Goal: Task Accomplishment & Management: Use online tool/utility

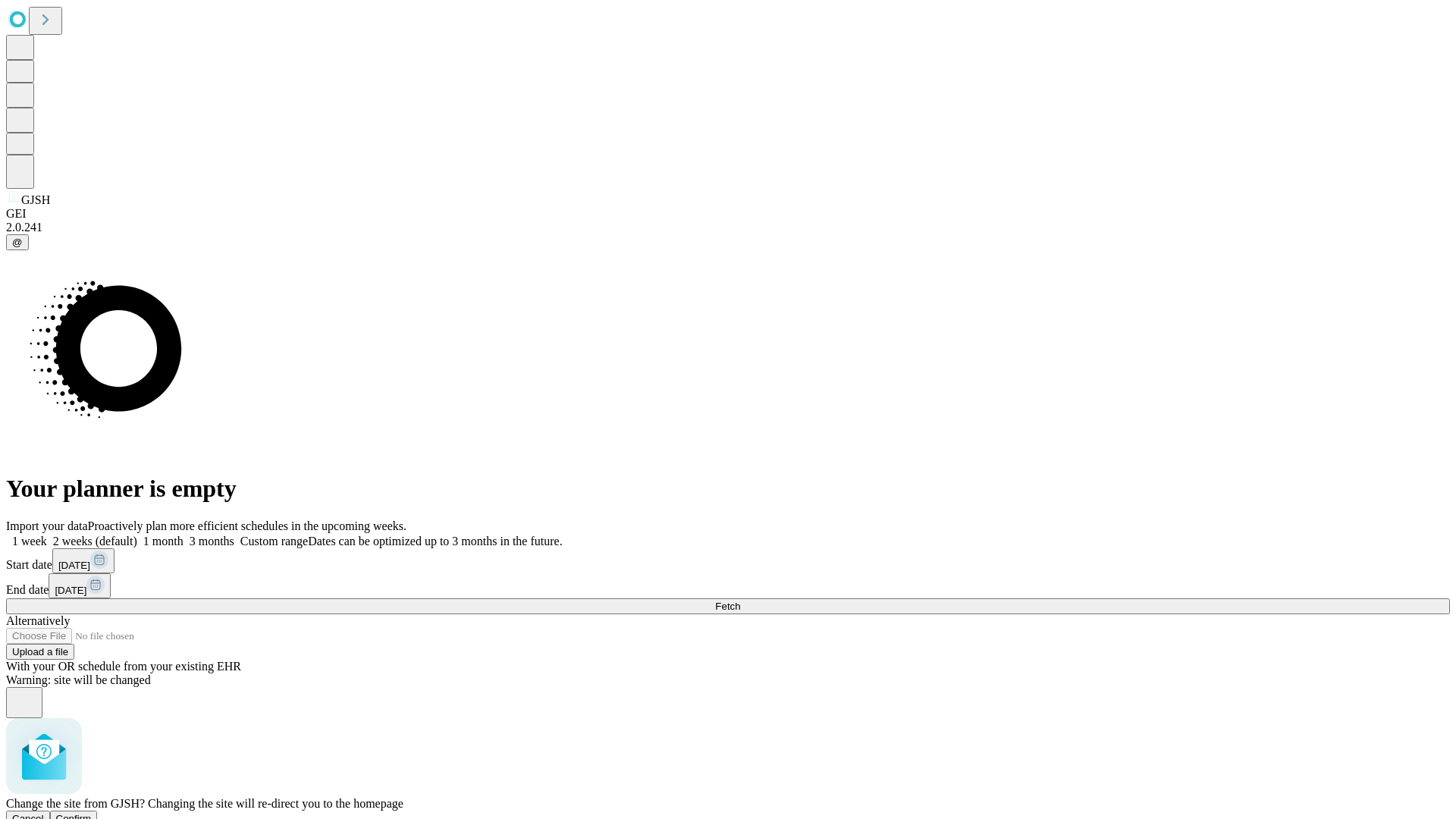
click at [92, 812] on span "Confirm" at bounding box center [74, 818] width 36 height 12
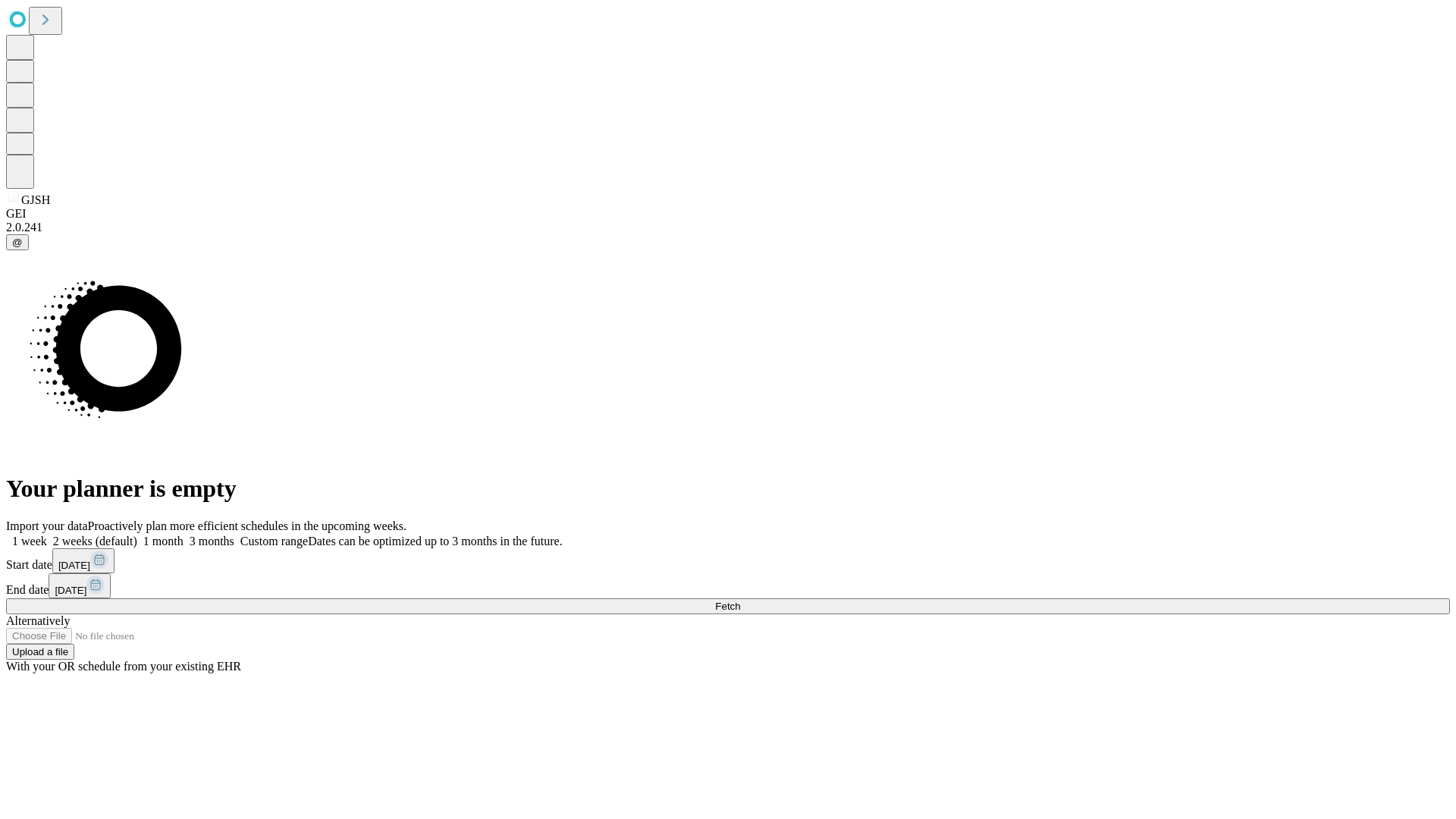
click at [47, 534] on label "1 week" at bounding box center [26, 541] width 41 height 13
click at [740, 600] on span "Fetch" at bounding box center [727, 606] width 25 height 12
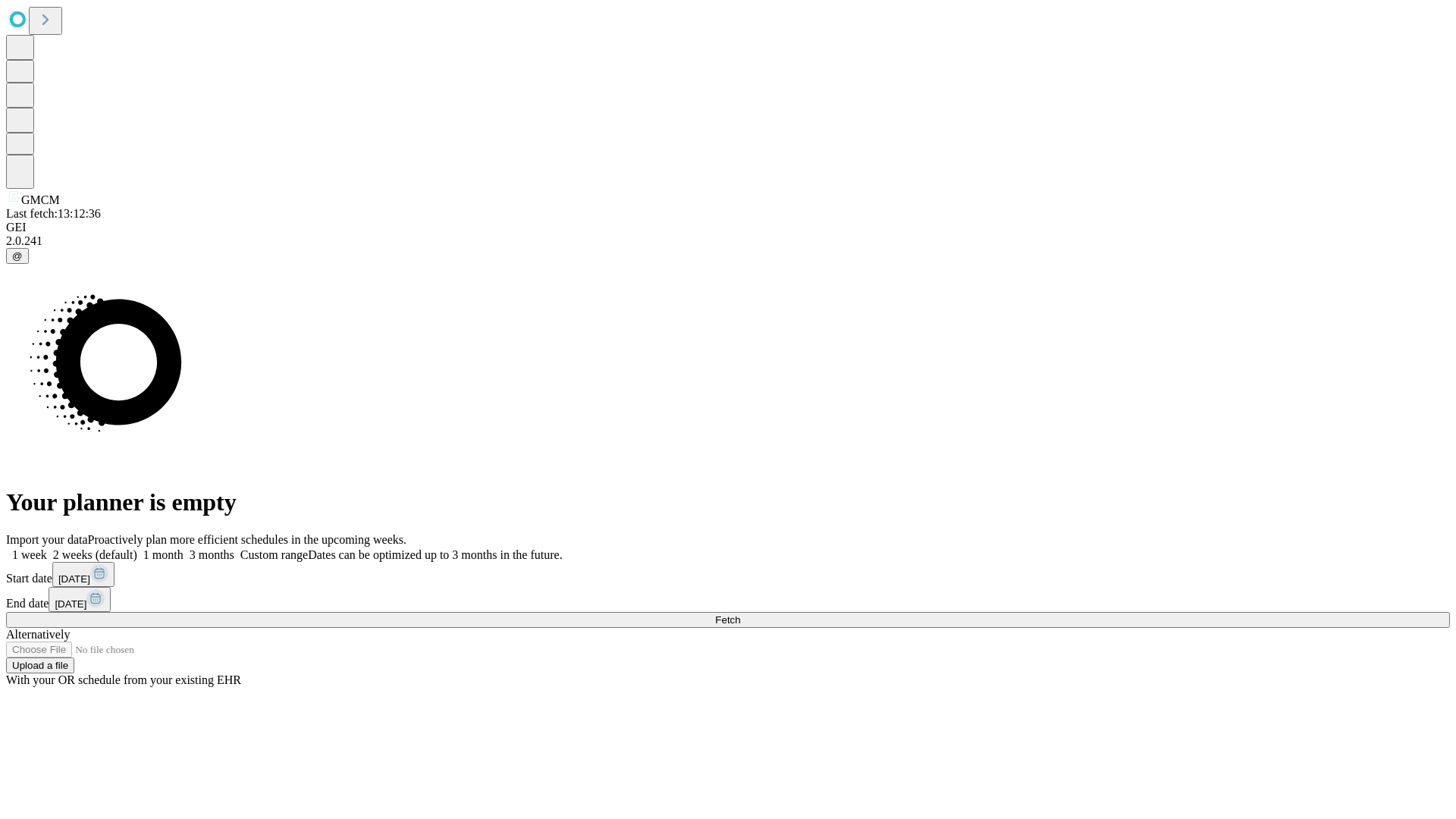
click at [47, 548] on label "1 week" at bounding box center [26, 554] width 41 height 13
click at [740, 614] on span "Fetch" at bounding box center [727, 620] width 25 height 12
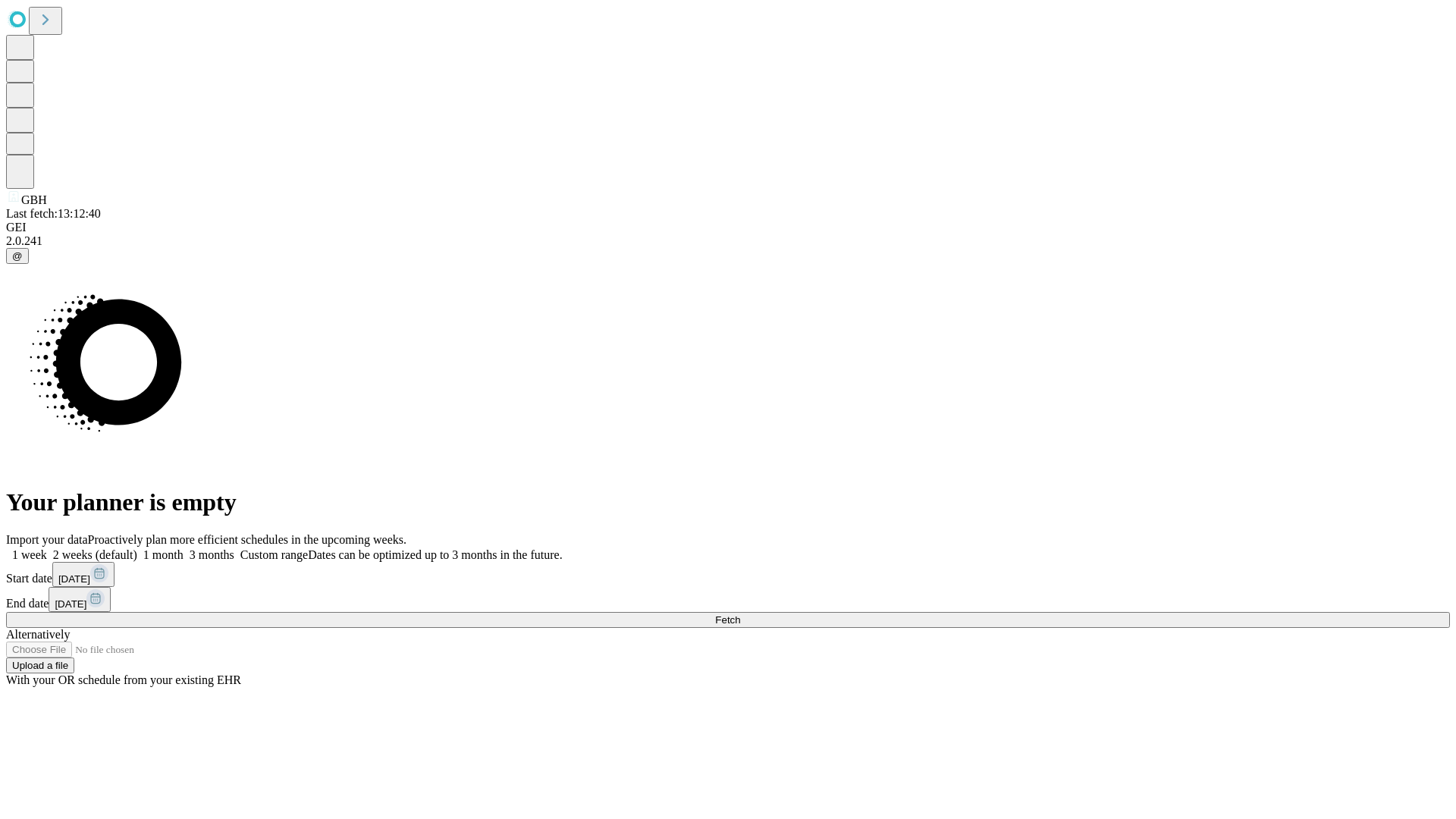
click at [47, 548] on label "1 week" at bounding box center [26, 554] width 41 height 13
click at [740, 614] on span "Fetch" at bounding box center [727, 620] width 25 height 12
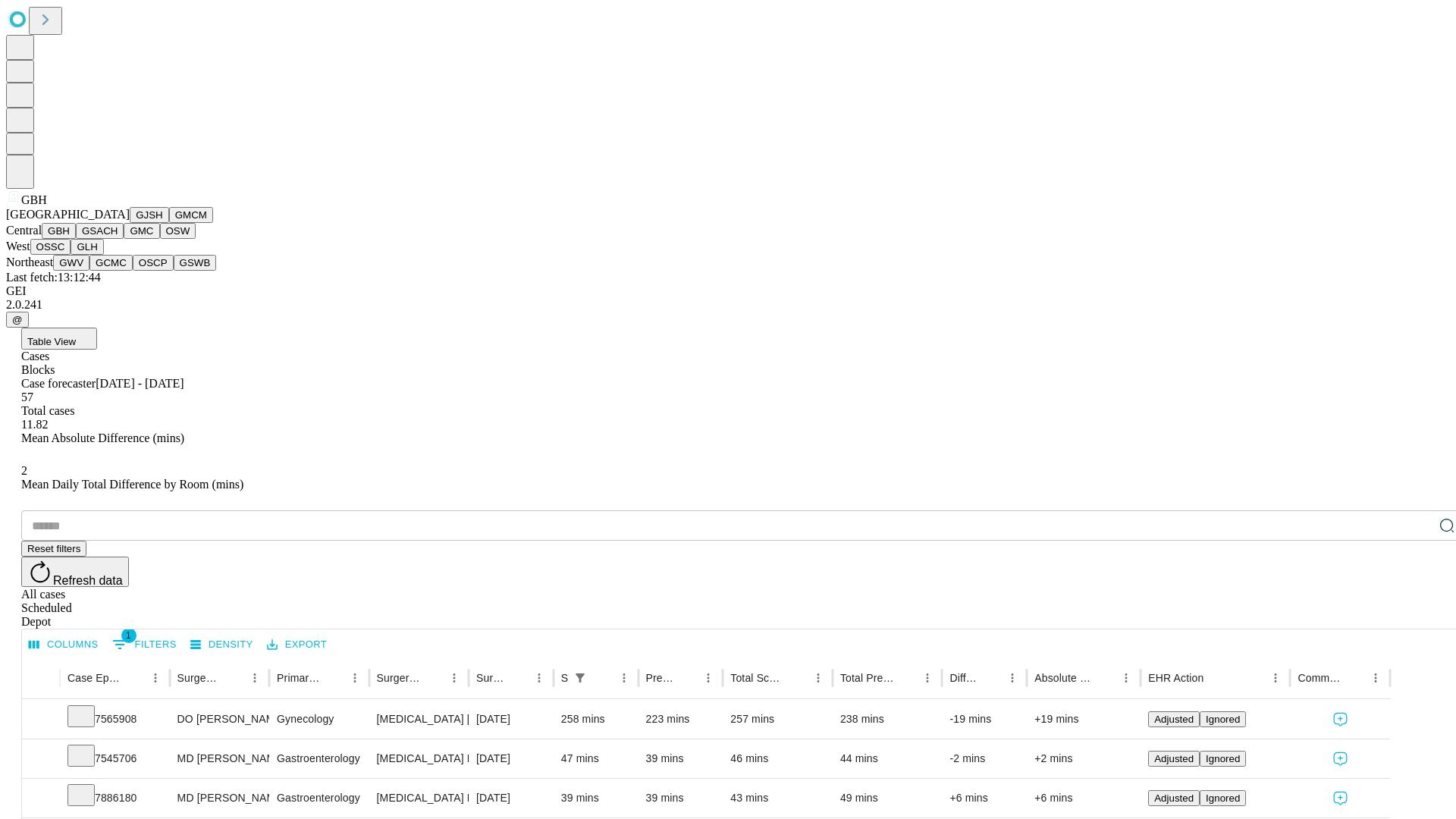
click at [118, 239] on button "GSACH" at bounding box center [100, 231] width 48 height 16
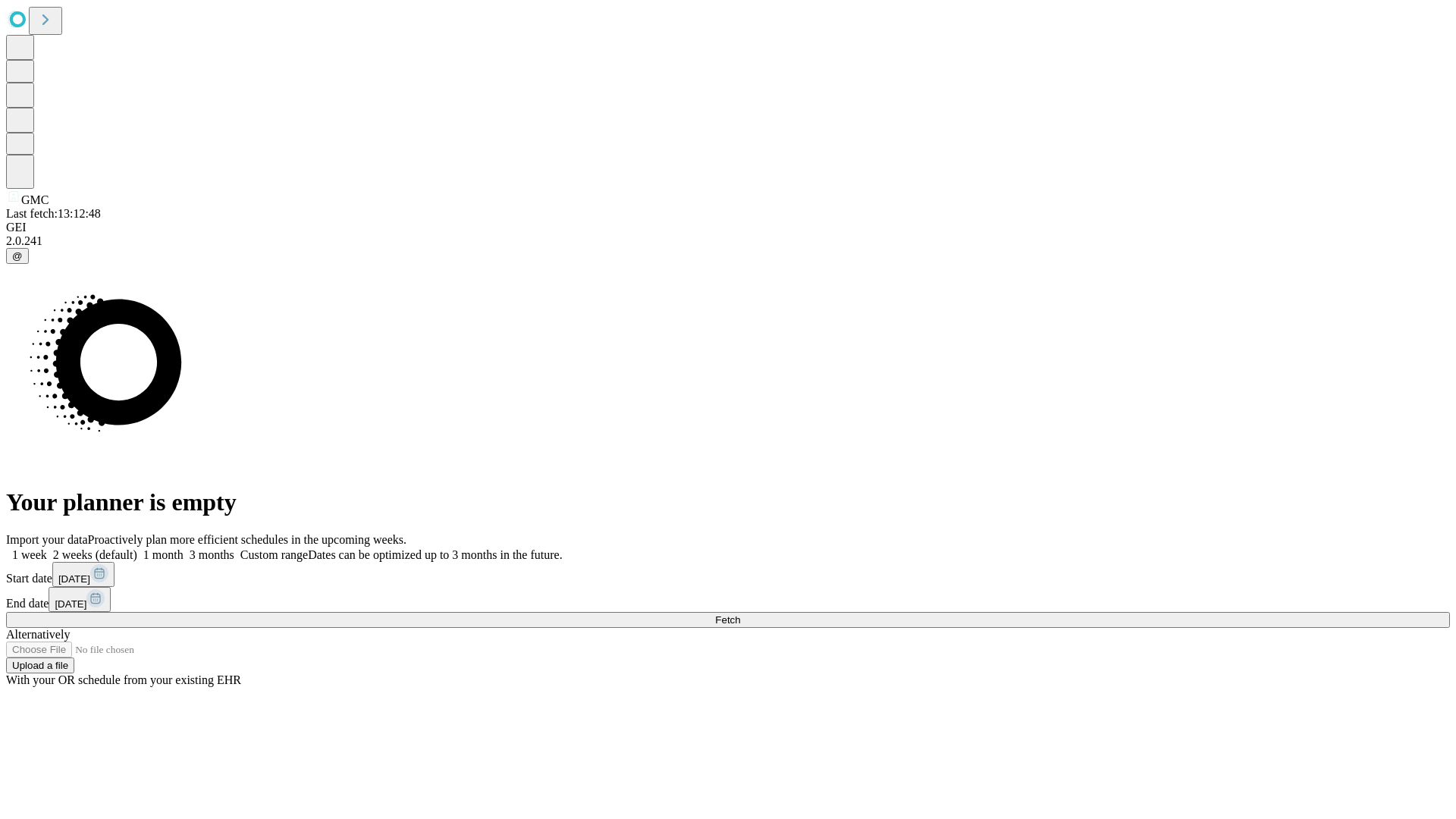
click at [47, 548] on label "1 week" at bounding box center [26, 554] width 41 height 13
click at [740, 614] on span "Fetch" at bounding box center [727, 620] width 25 height 12
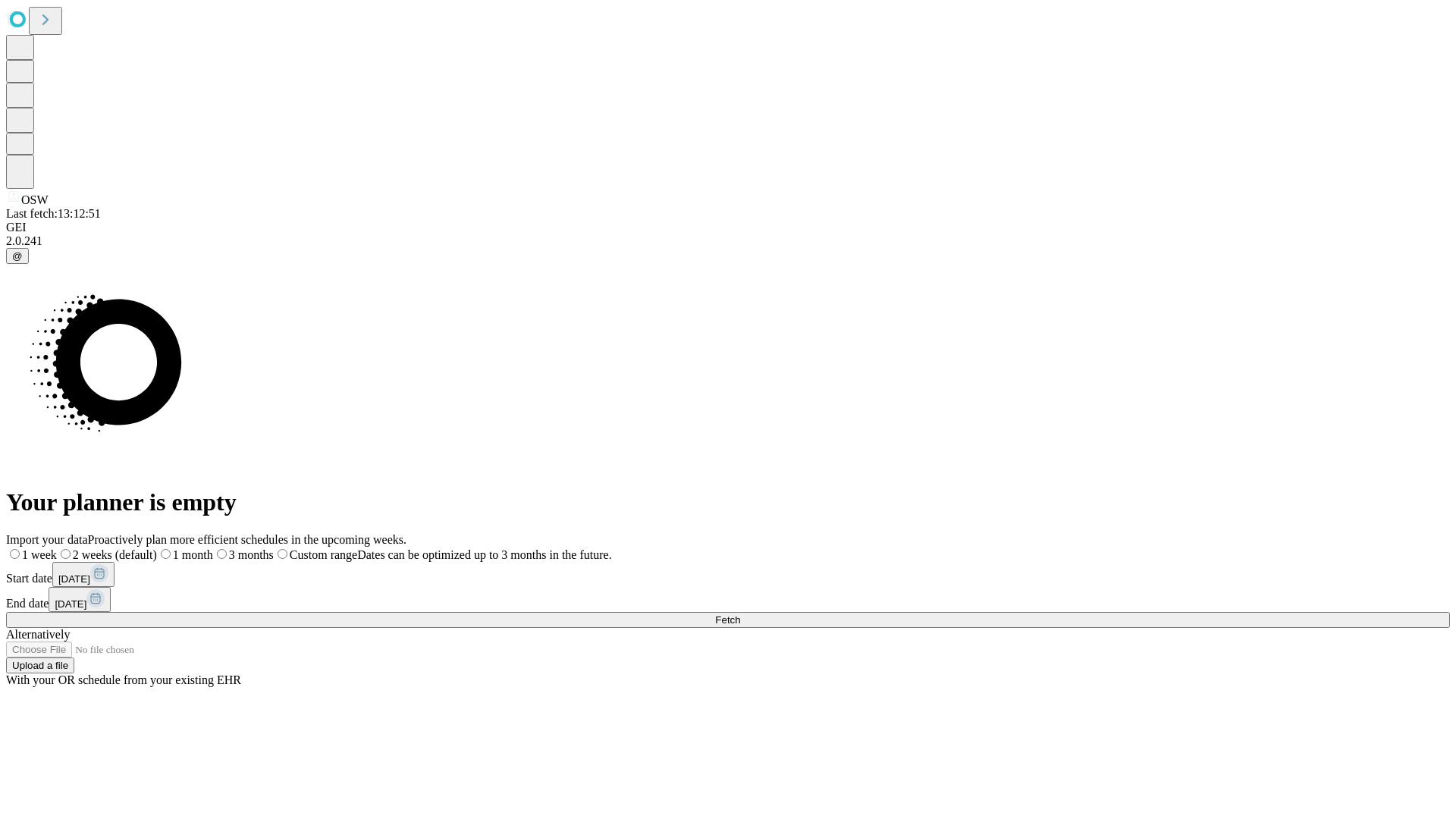
click at [57, 548] on label "1 week" at bounding box center [31, 554] width 51 height 13
click at [740, 614] on span "Fetch" at bounding box center [727, 620] width 25 height 12
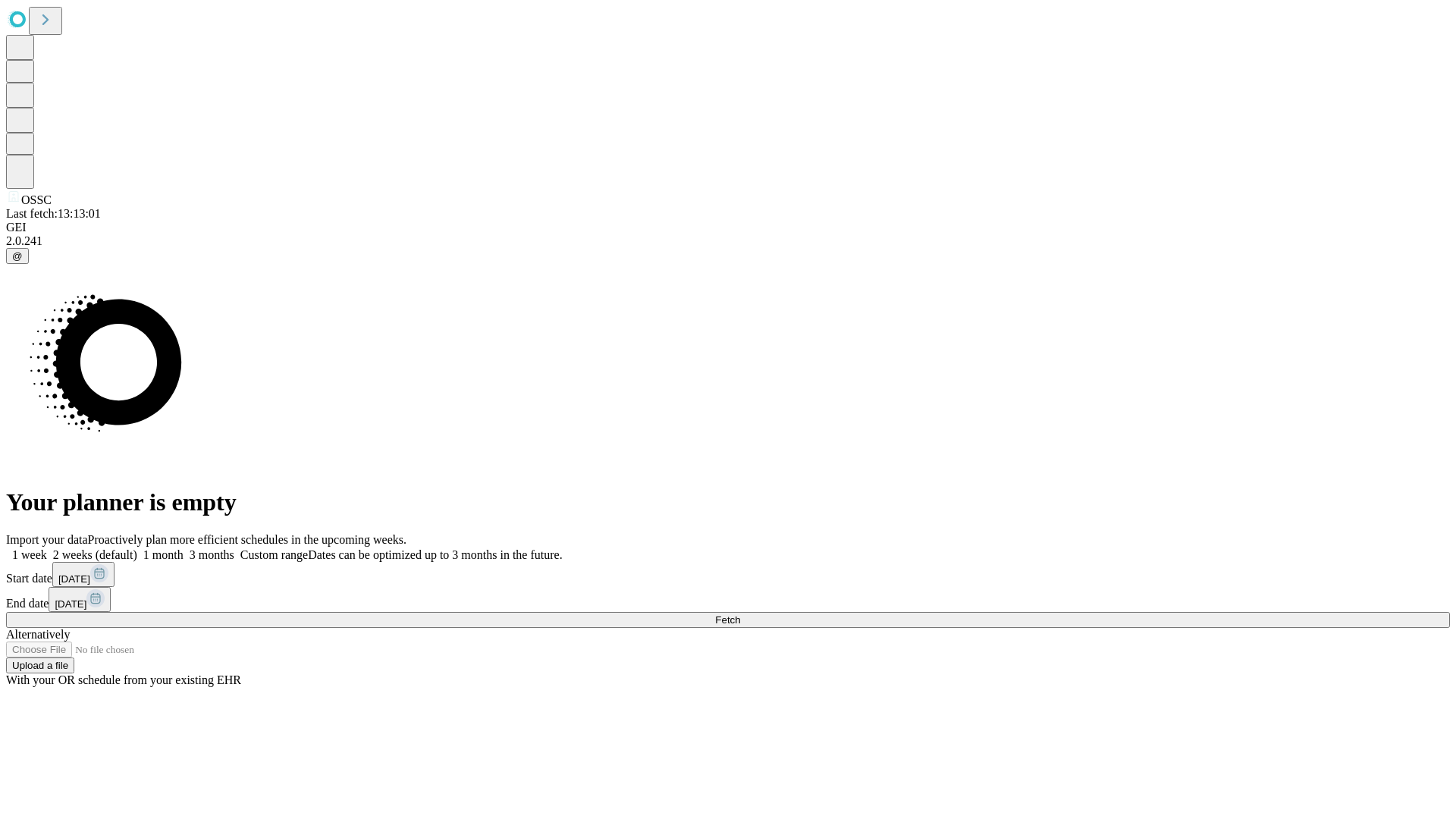
click at [47, 548] on label "1 week" at bounding box center [26, 554] width 41 height 13
click at [740, 614] on span "Fetch" at bounding box center [727, 620] width 25 height 12
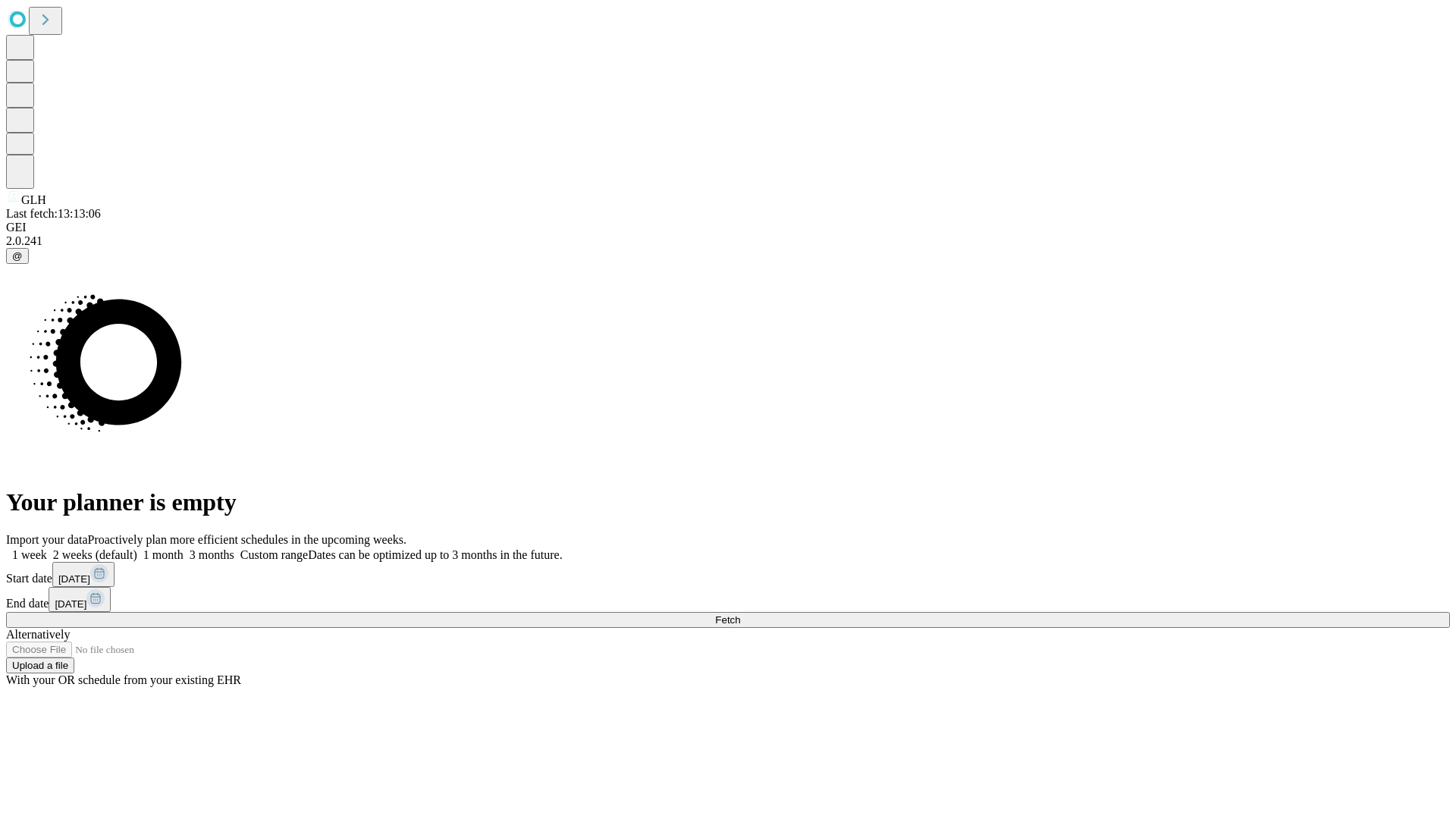
click at [47, 548] on label "1 week" at bounding box center [26, 554] width 41 height 13
click at [740, 614] on span "Fetch" at bounding box center [727, 620] width 25 height 12
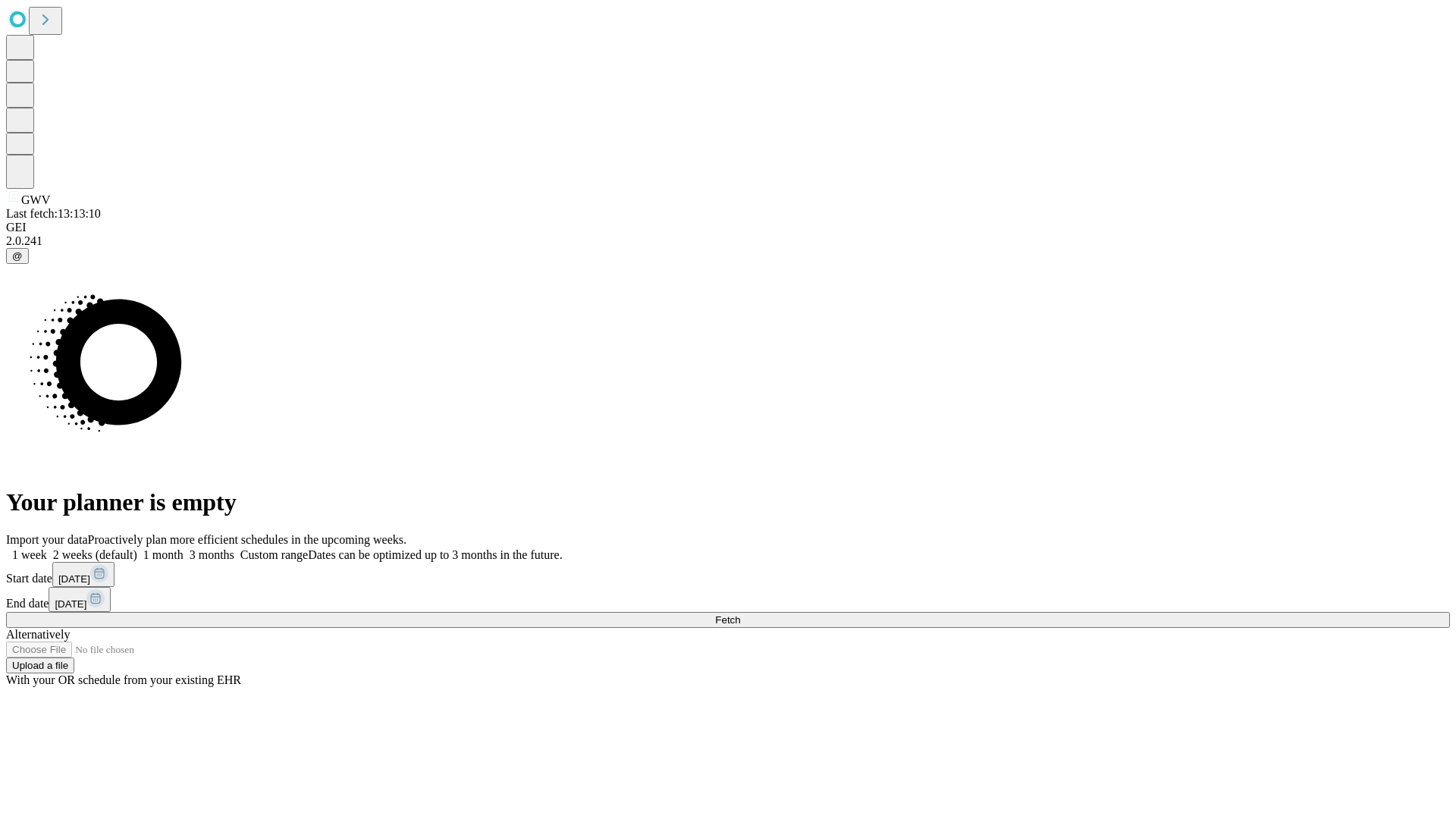
click at [47, 548] on label "1 week" at bounding box center [26, 554] width 41 height 13
click at [740, 614] on span "Fetch" at bounding box center [727, 620] width 25 height 12
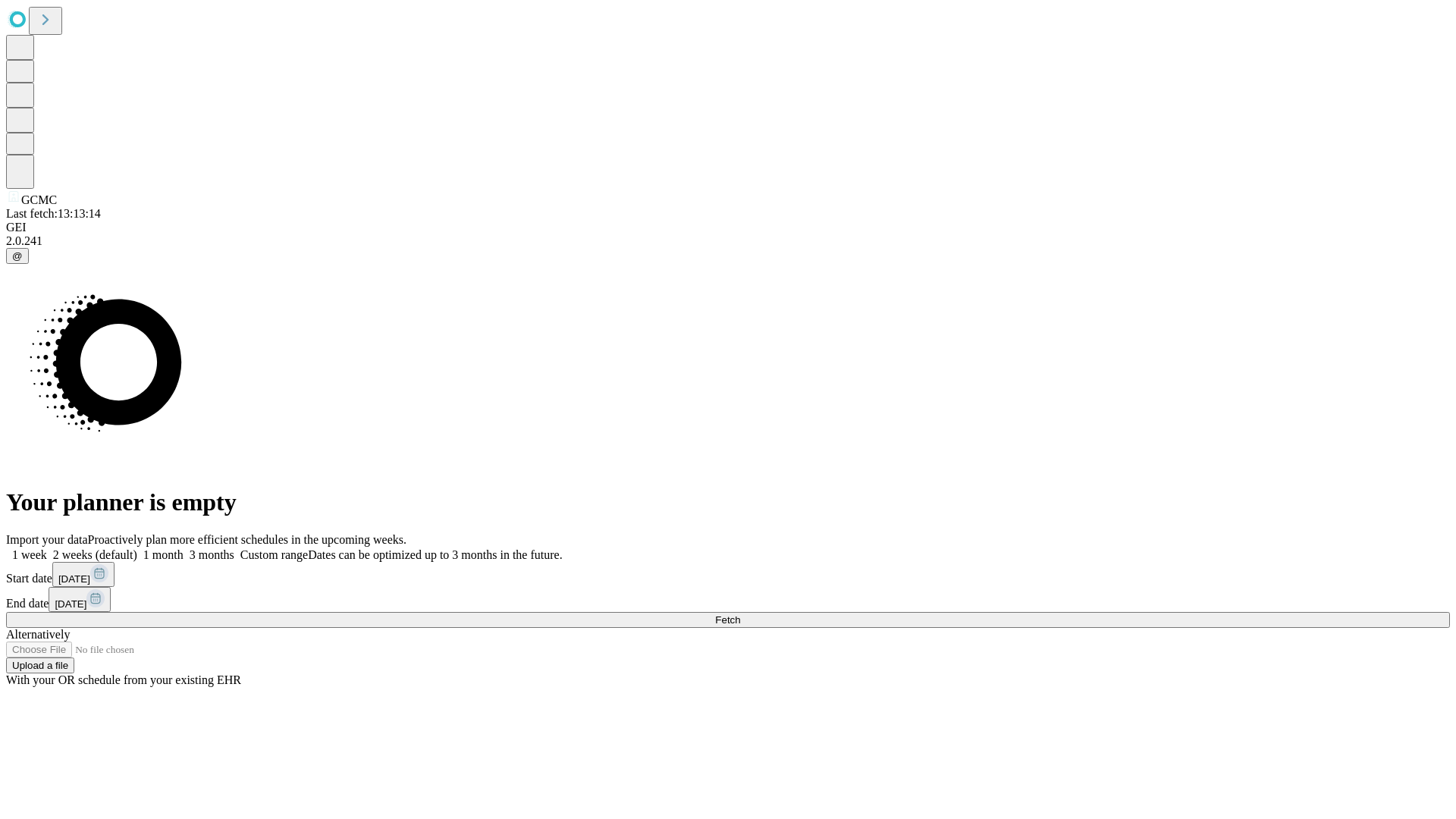
click at [47, 548] on label "1 week" at bounding box center [26, 554] width 41 height 13
click at [740, 614] on span "Fetch" at bounding box center [727, 620] width 25 height 12
